Goal: Share content

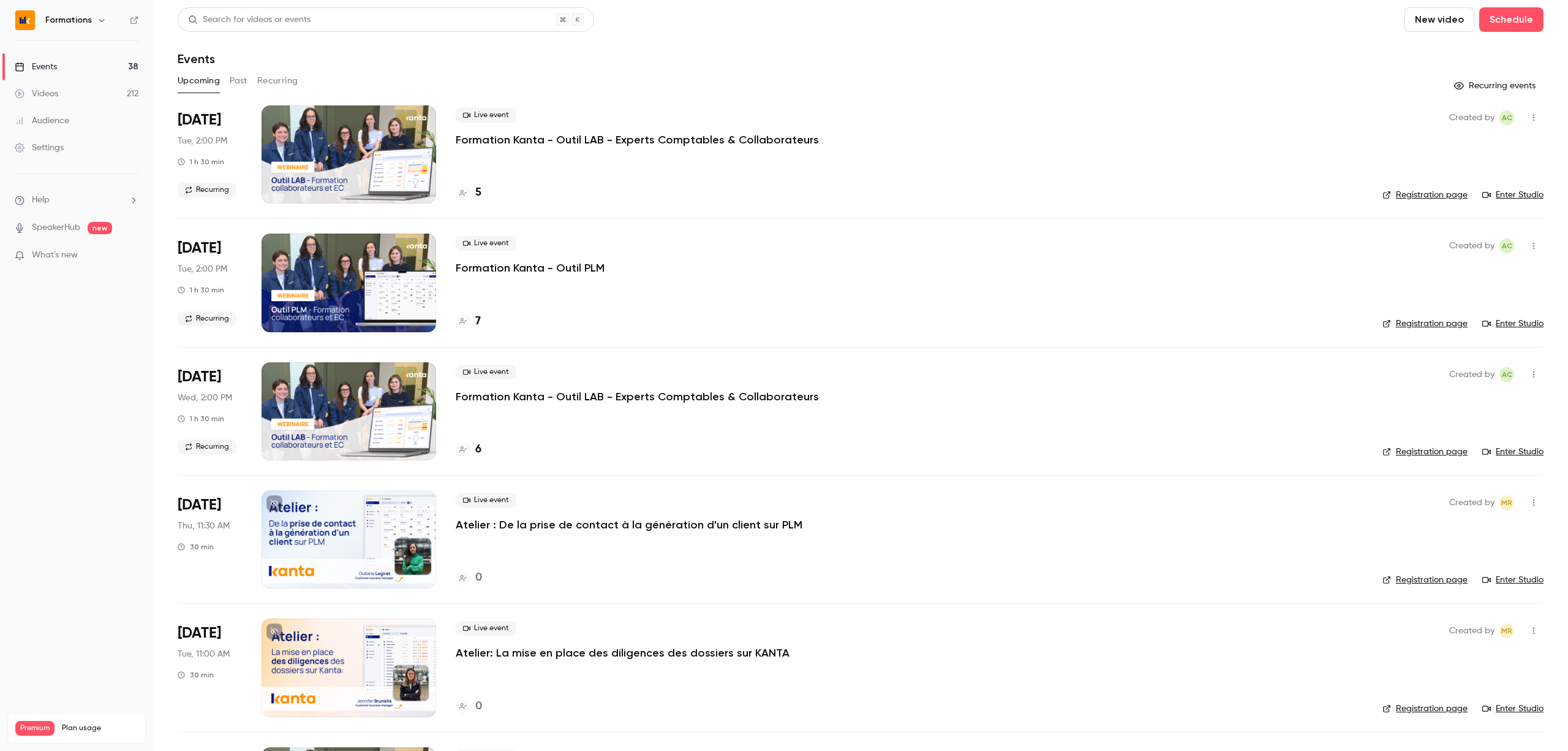
click at [279, 77] on button "Recurring" at bounding box center [277, 80] width 41 height 19
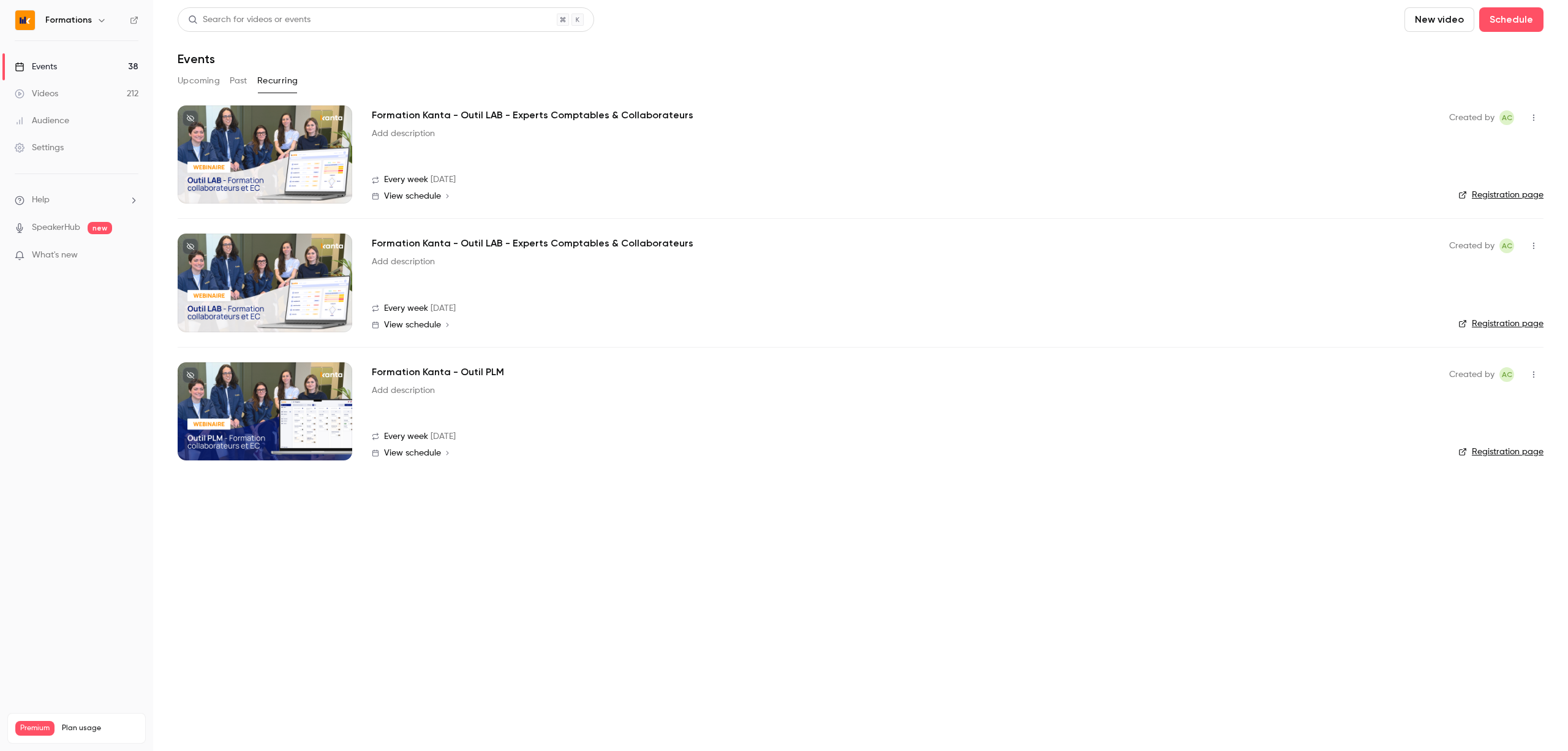
click at [338, 426] on div at bounding box center [265, 411] width 175 height 98
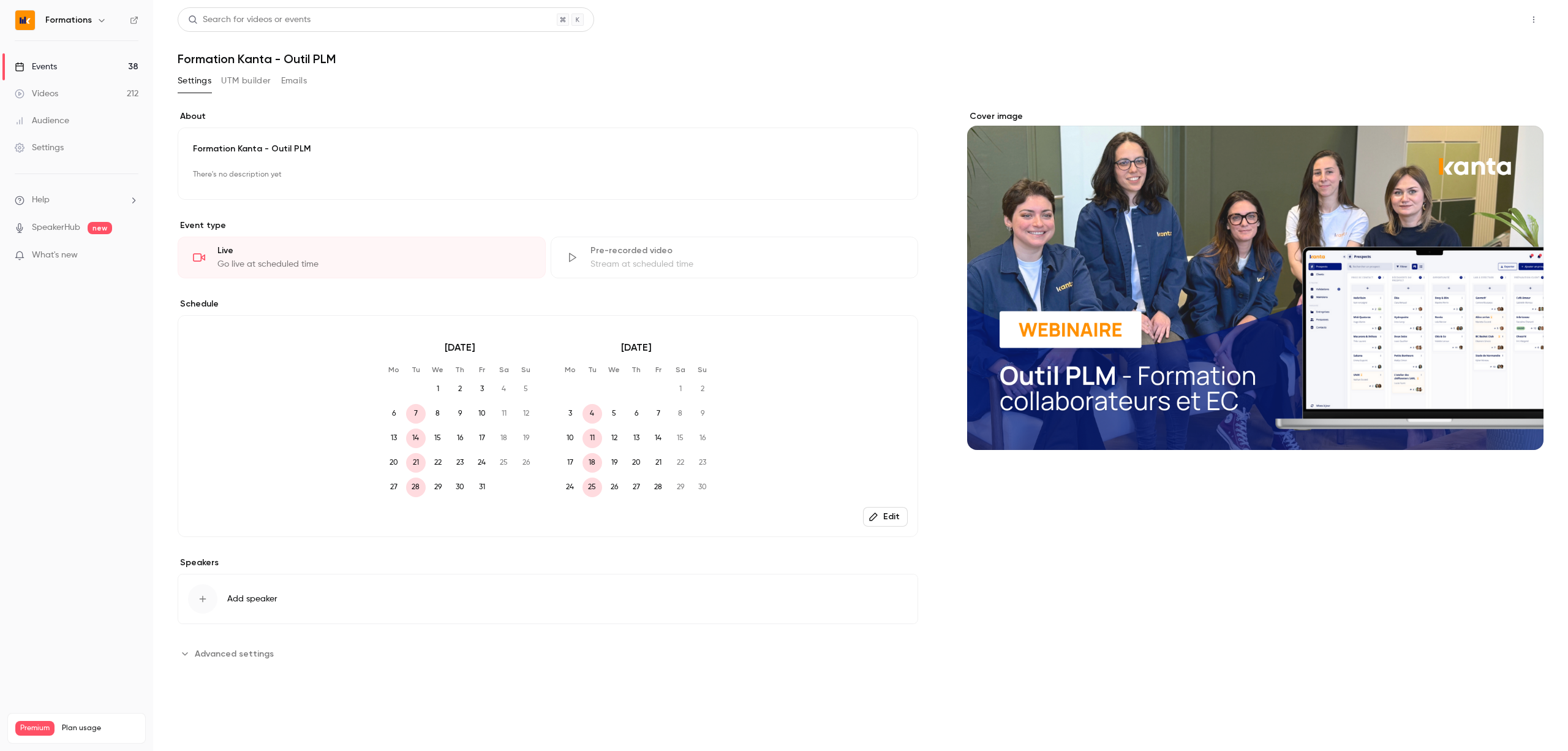
click at [1480, 18] on button "Share" at bounding box center [1490, 19] width 48 height 24
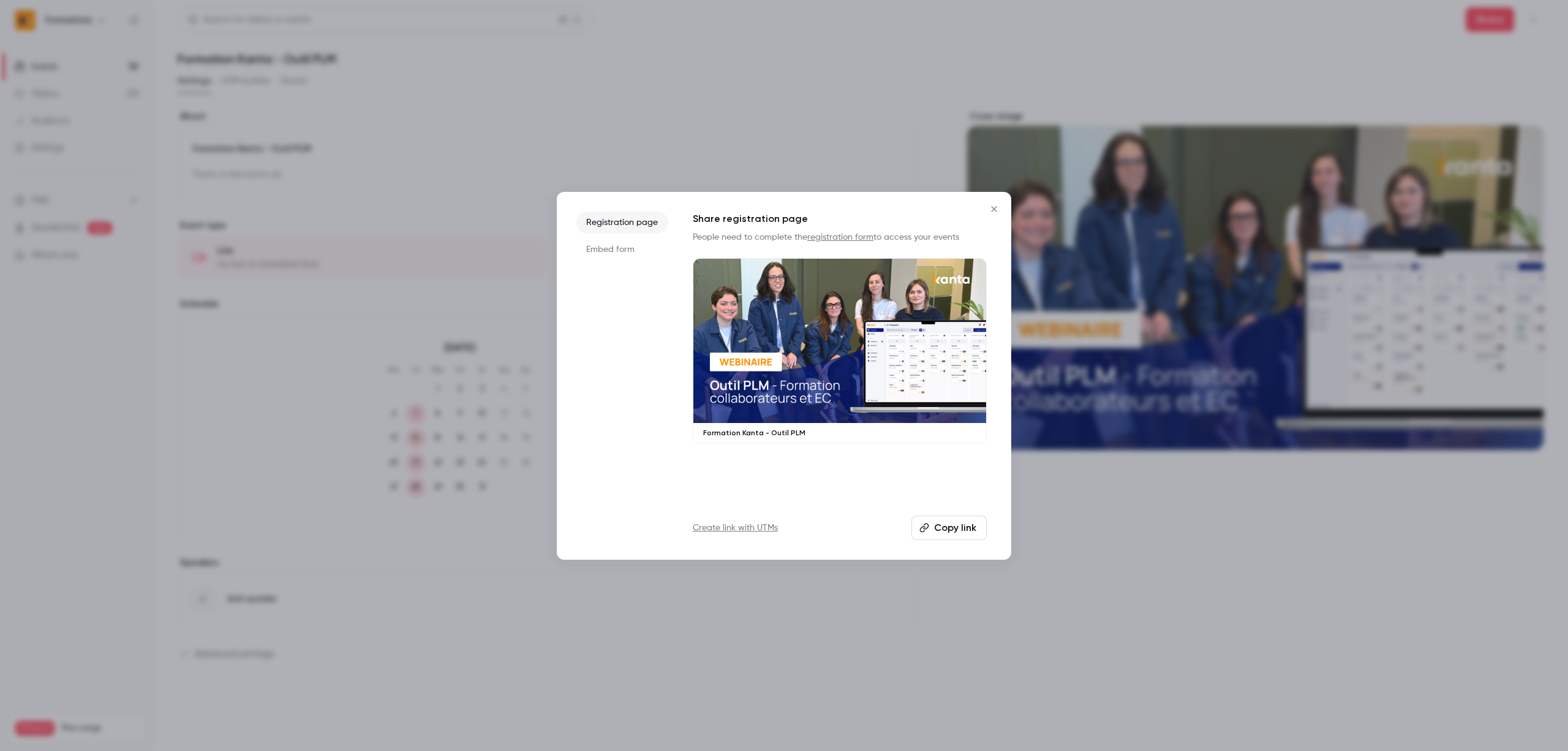
click at [954, 523] on button "Copy link" at bounding box center [948, 527] width 75 height 24
click at [993, 205] on icon "Close" at bounding box center [994, 209] width 15 height 10
